Goal: Navigation & Orientation: Find specific page/section

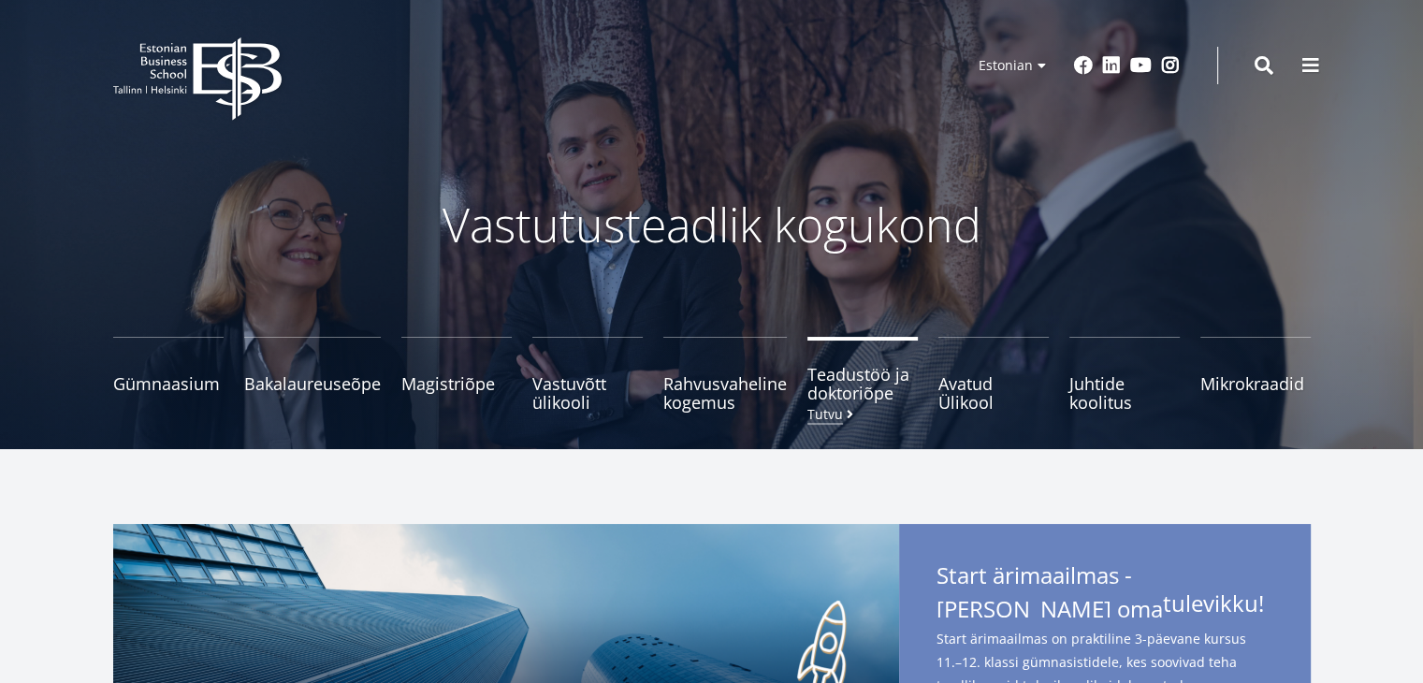
click at [845, 412] on span at bounding box center [850, 414] width 14 height 13
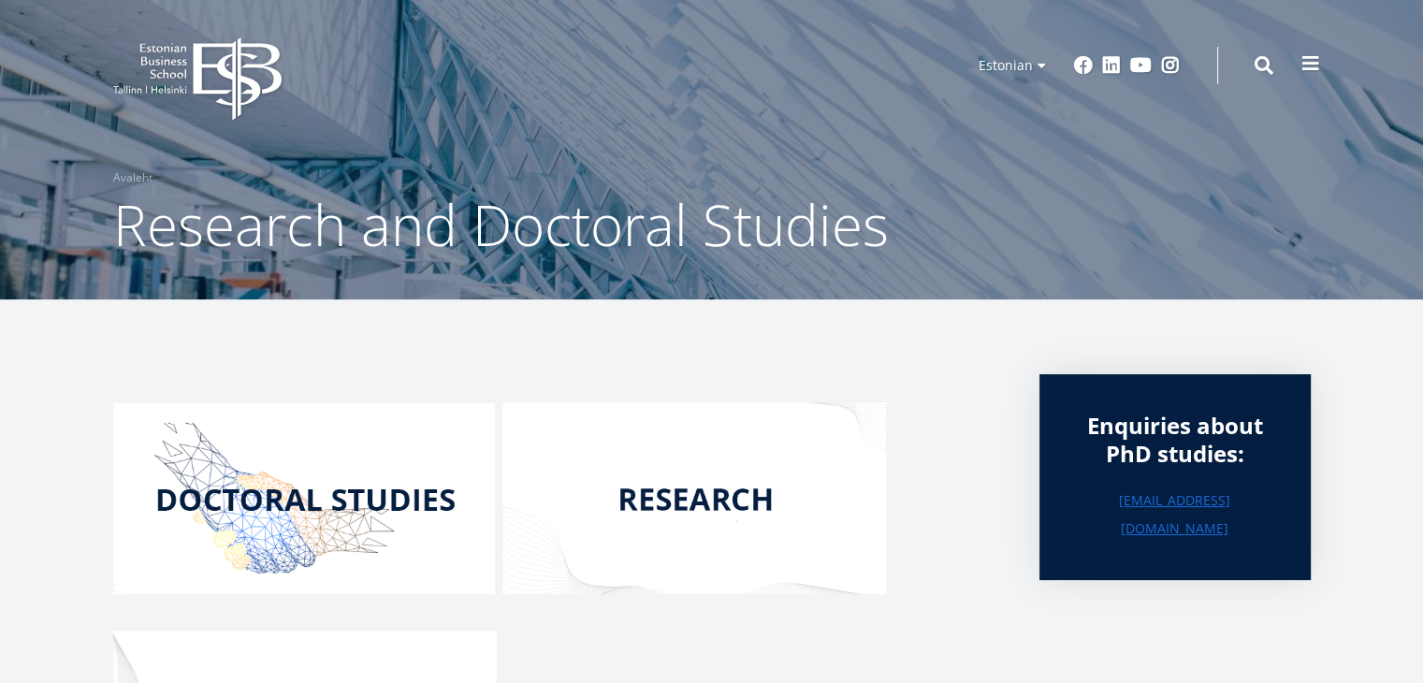
click at [1306, 69] on span at bounding box center [1310, 63] width 19 height 19
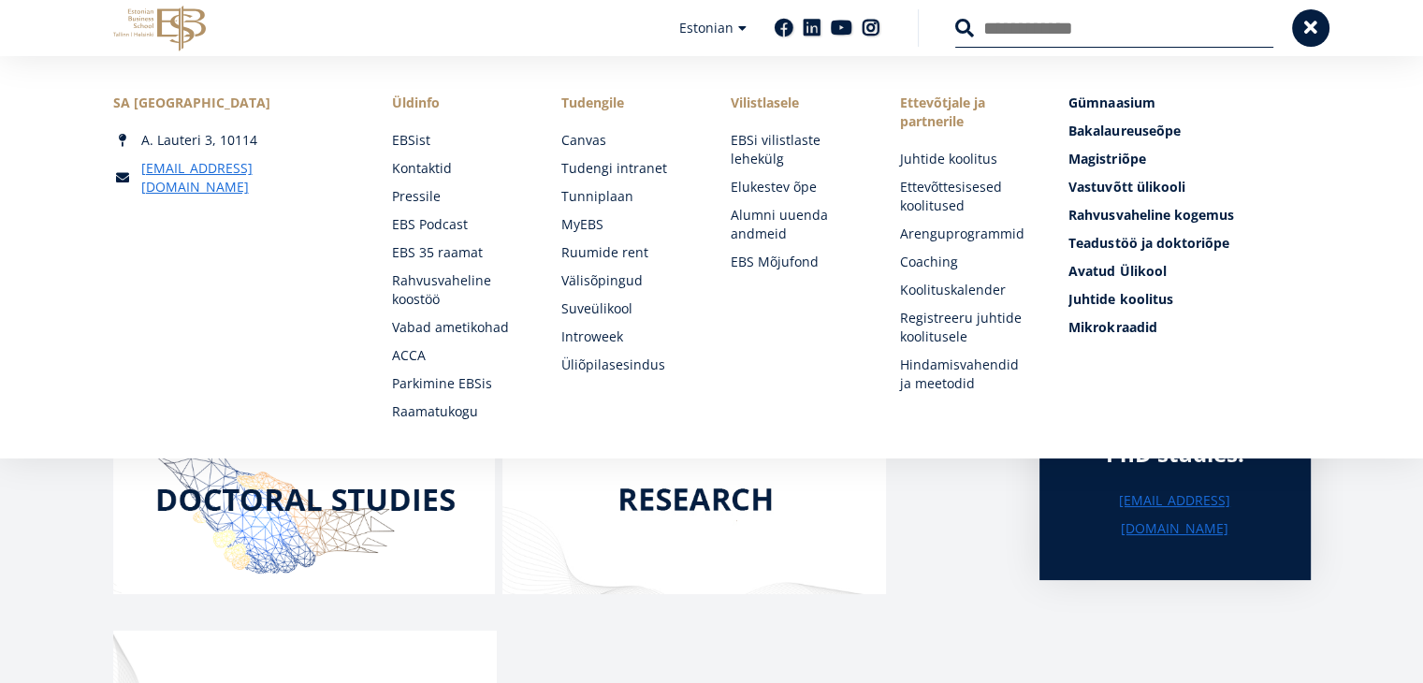
click at [599, 100] on link "Tudengile" at bounding box center [627, 103] width 132 height 19
